Goal: Task Accomplishment & Management: Complete application form

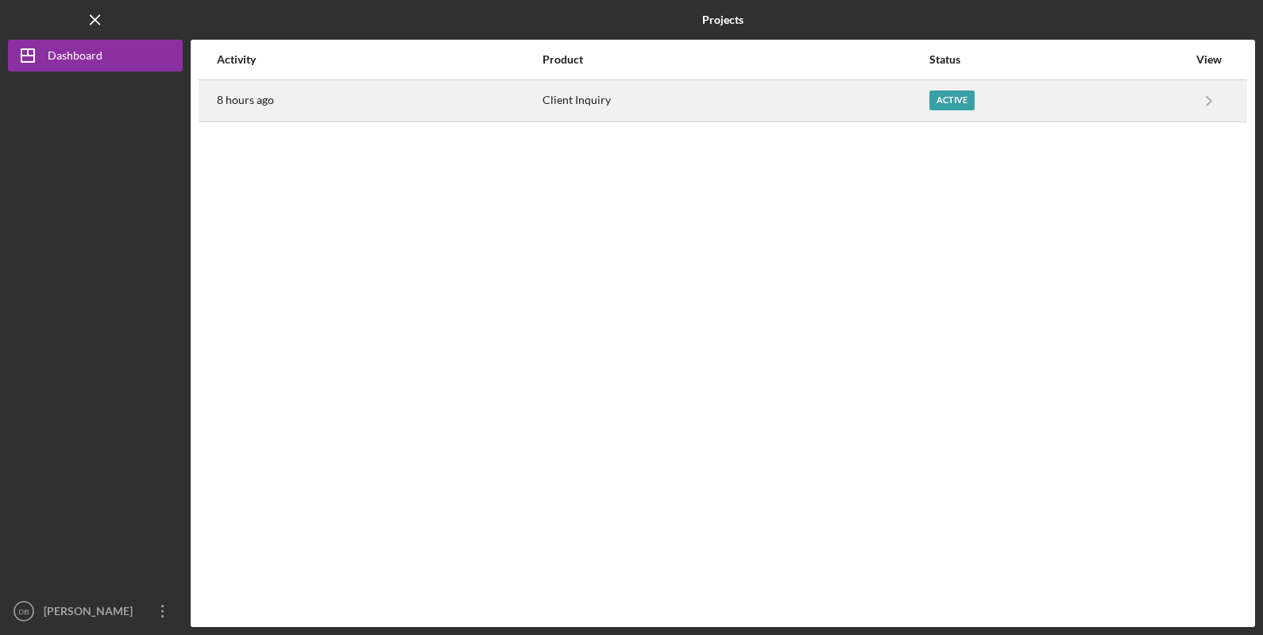
click at [967, 100] on div "Active" at bounding box center [951, 101] width 45 height 20
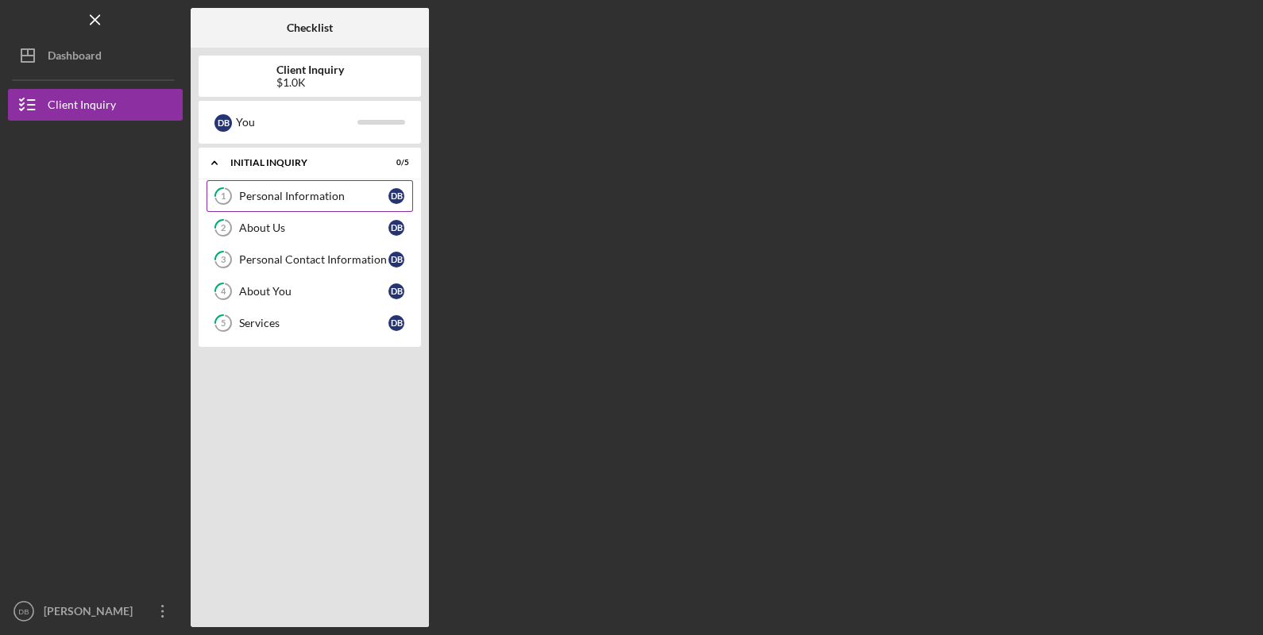
click at [309, 192] on div "Personal Information" at bounding box center [313, 196] width 149 height 13
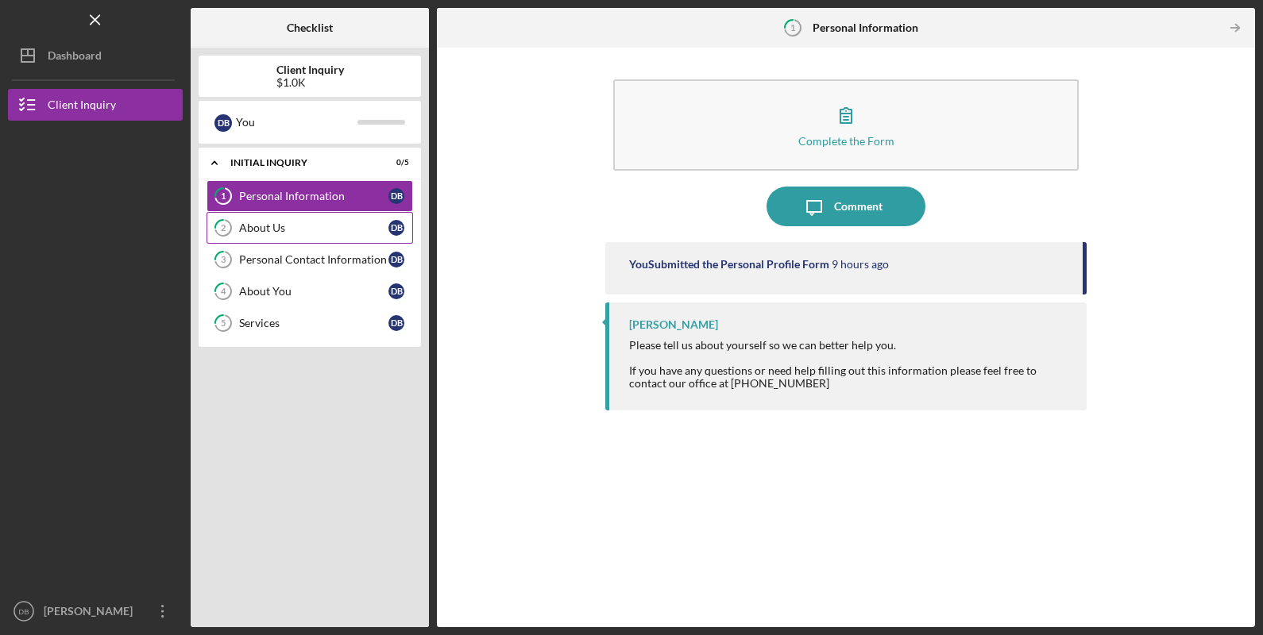
click at [333, 229] on div "About Us" at bounding box center [313, 228] width 149 height 13
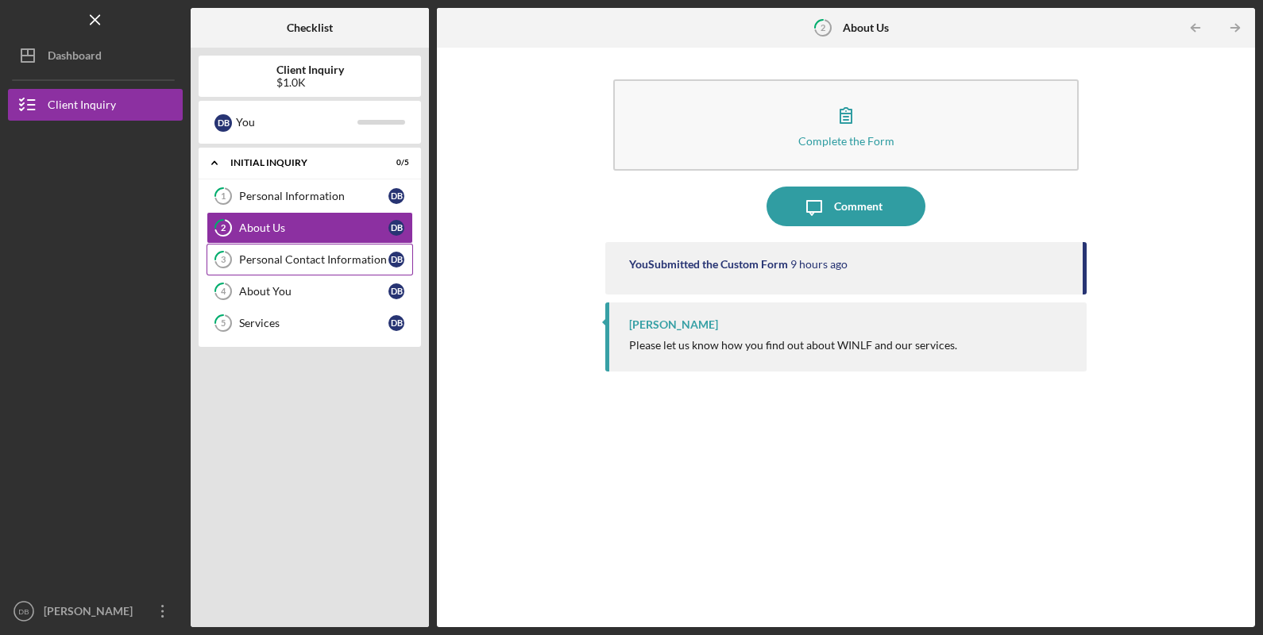
click at [333, 256] on div "Personal Contact Information" at bounding box center [313, 259] width 149 height 13
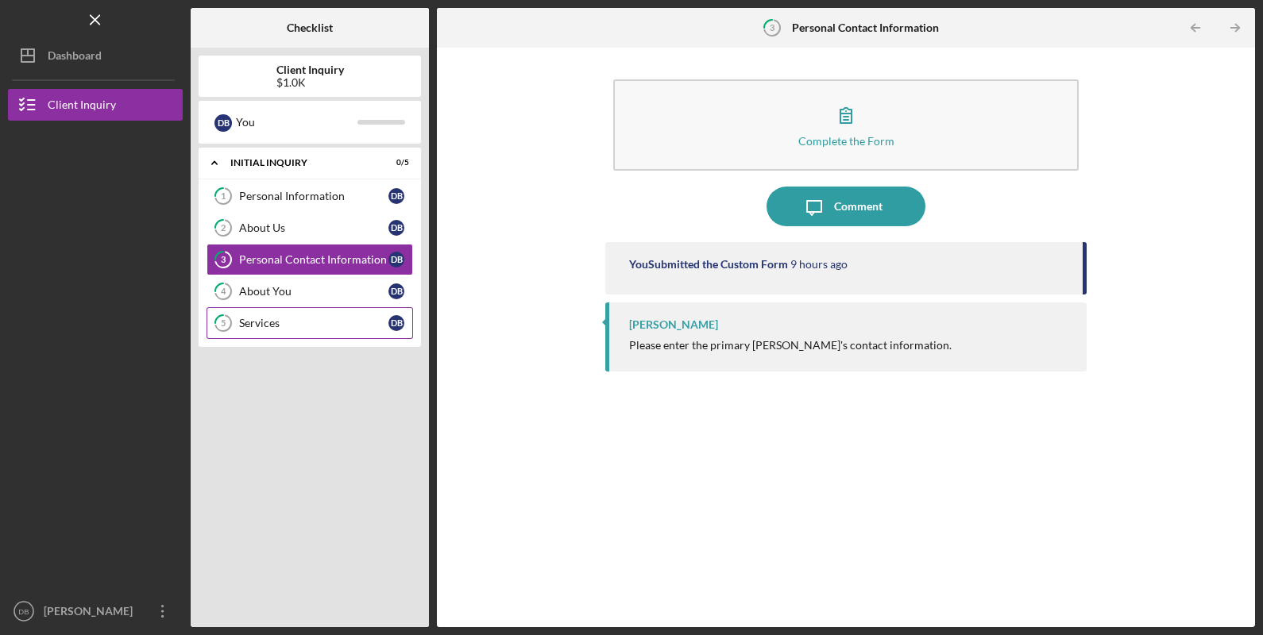
drag, startPoint x: 328, startPoint y: 284, endPoint x: 336, endPoint y: 310, distance: 27.4
click at [326, 289] on div "About You" at bounding box center [313, 291] width 149 height 13
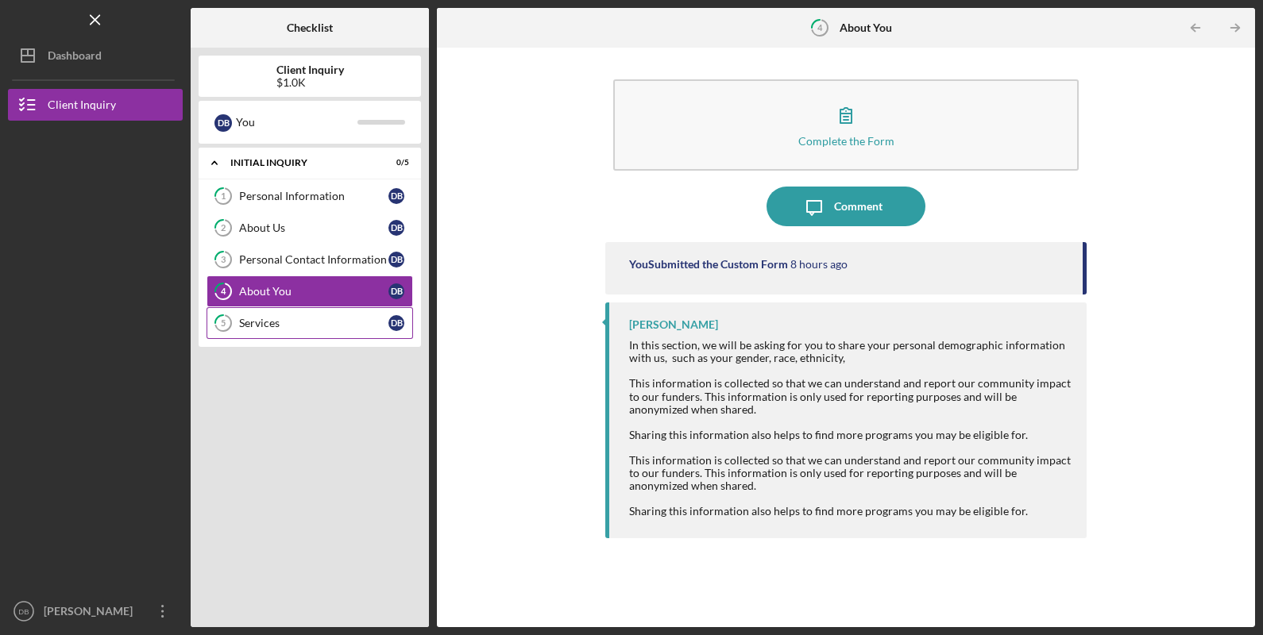
click at [341, 331] on link "5 Services D B" at bounding box center [309, 323] width 206 height 32
